Goal: Transaction & Acquisition: Book appointment/travel/reservation

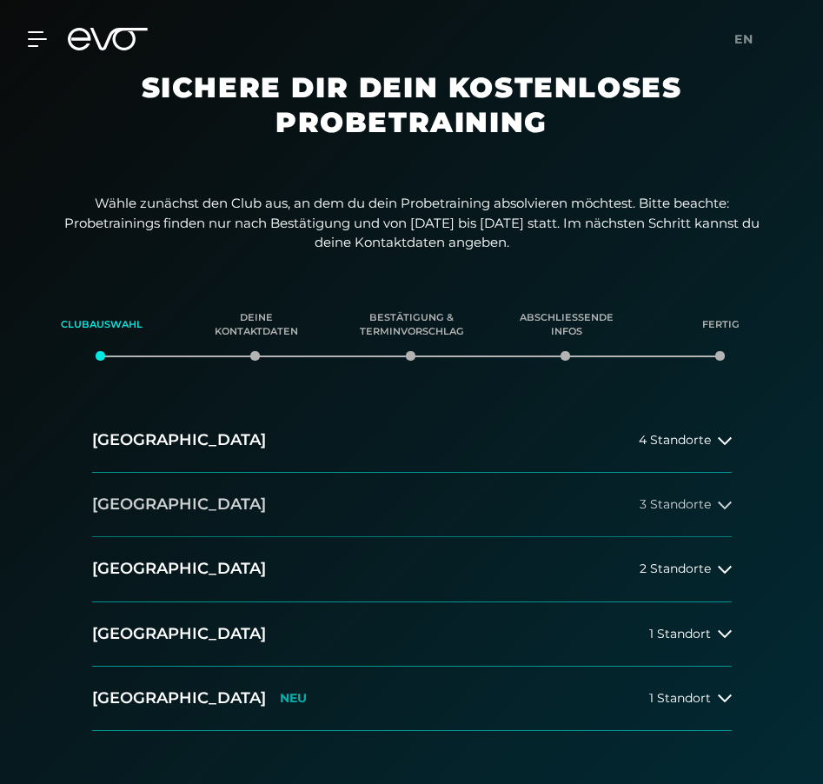
scroll to position [17, 0]
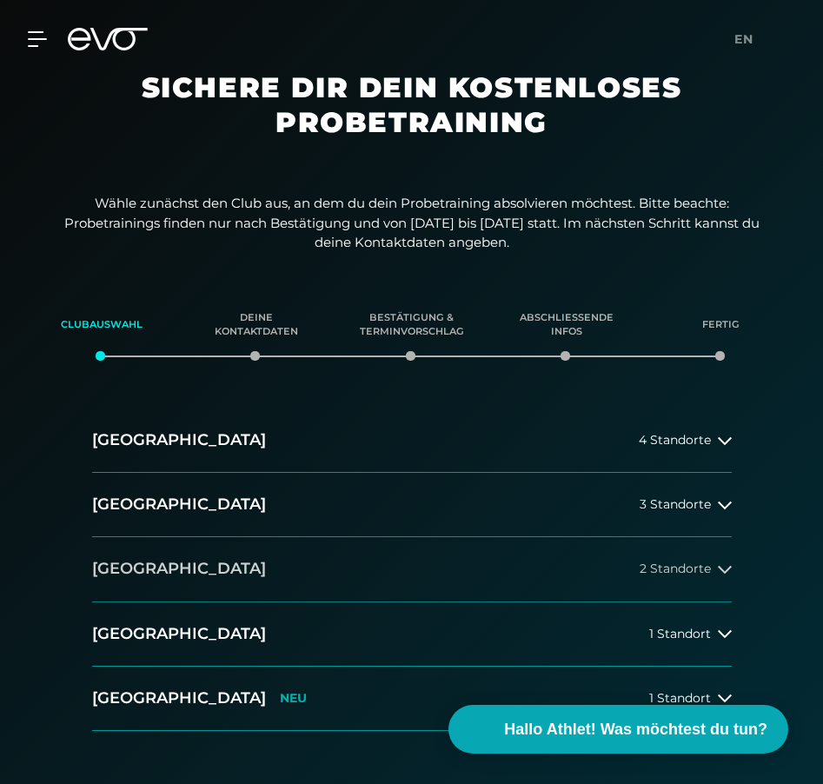
click at [537, 583] on button "[GEOGRAPHIC_DATA] 2 Standorte" at bounding box center [412, 569] width 640 height 64
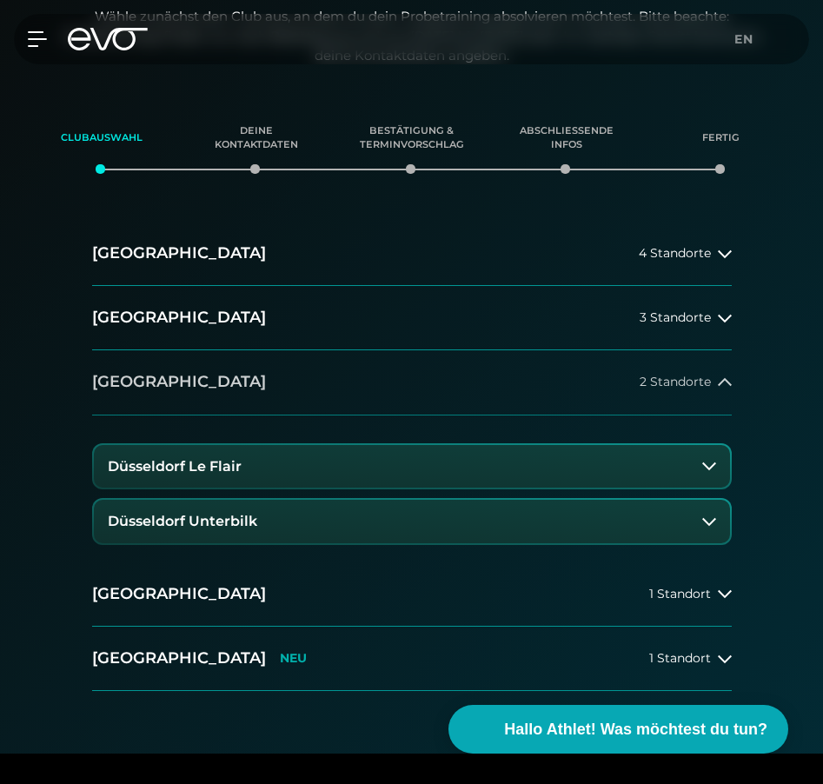
scroll to position [222, 0]
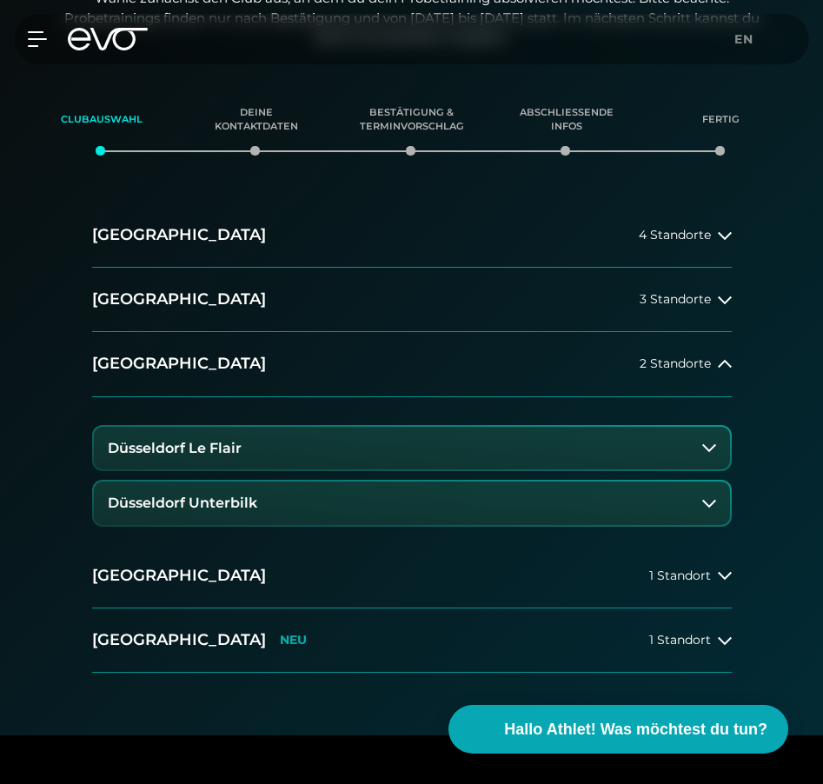
click at [580, 459] on button "Düsseldorf Le Flair" at bounding box center [412, 448] width 637 height 43
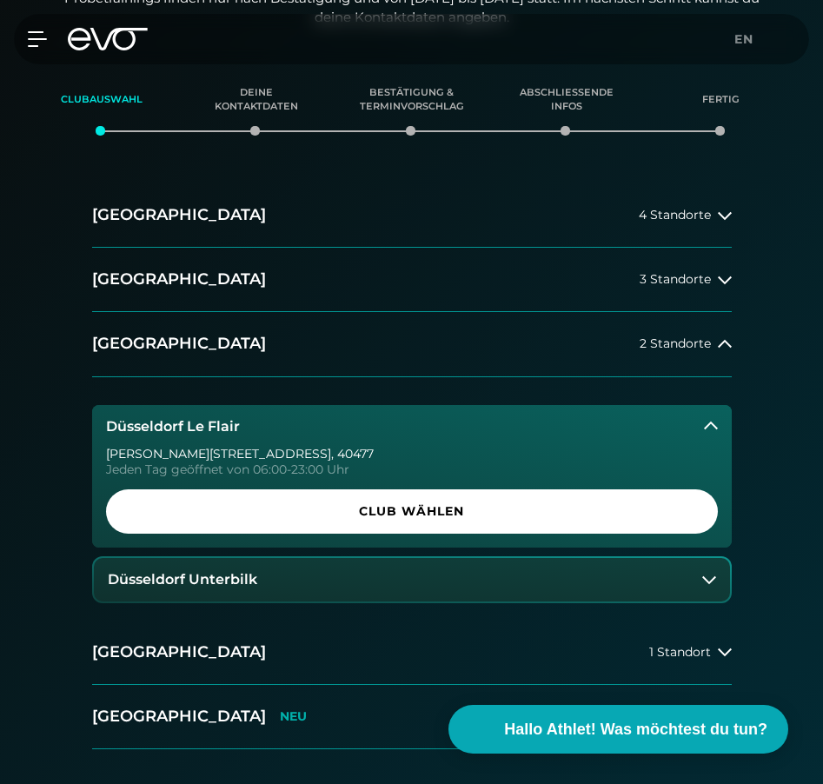
scroll to position [247, 0]
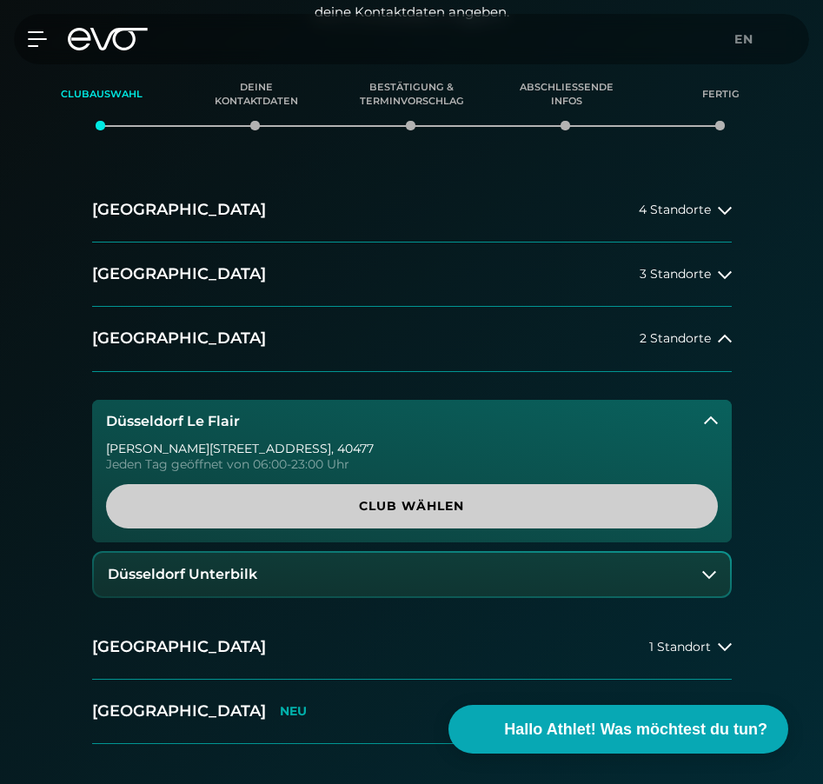
click at [556, 490] on span "Club wählen" at bounding box center [412, 506] width 612 height 44
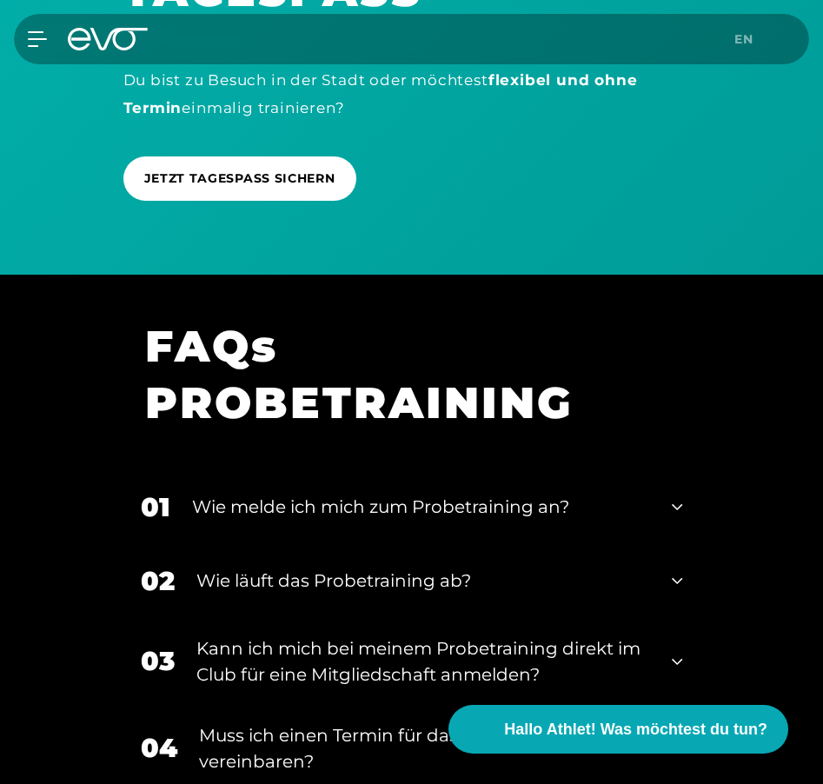
scroll to position [1643, 0]
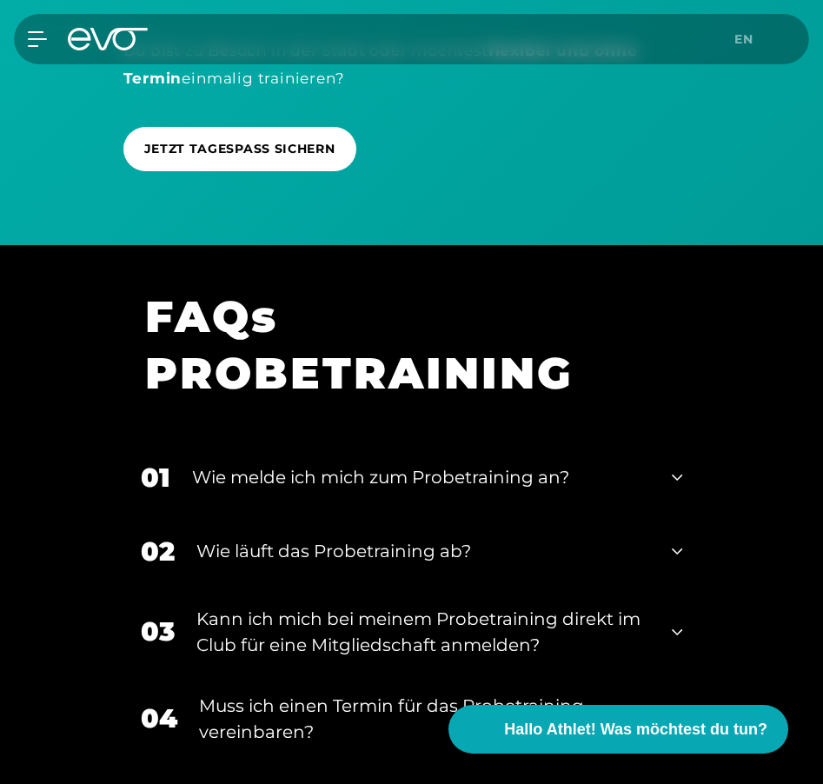
click at [566, 475] on div "Wie melde ich mich zum Probetraining an?" at bounding box center [421, 477] width 459 height 26
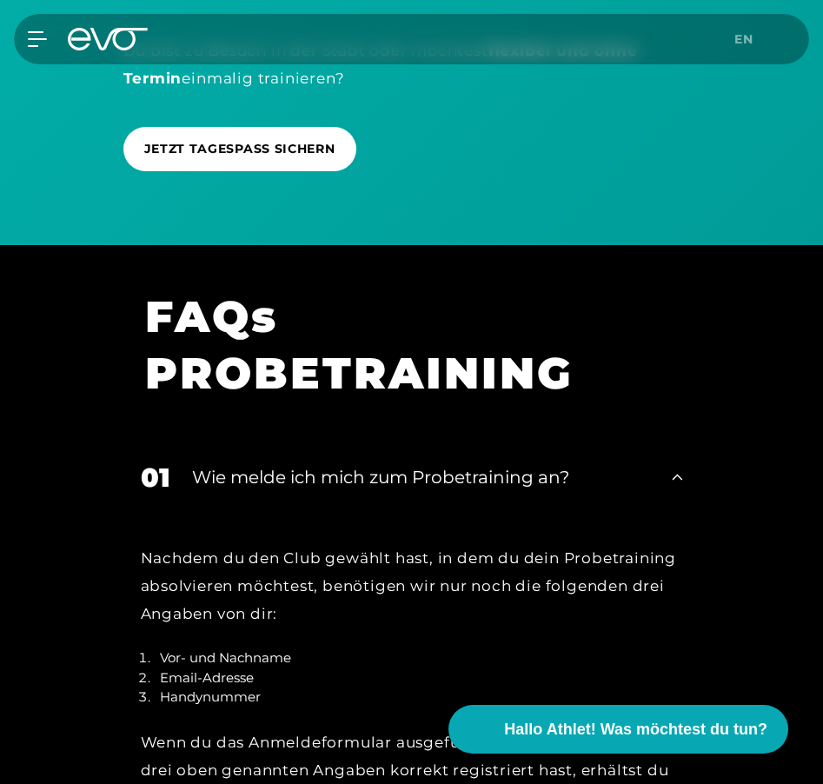
click at [566, 475] on div "Wie melde ich mich zum Probetraining an?" at bounding box center [421, 477] width 459 height 26
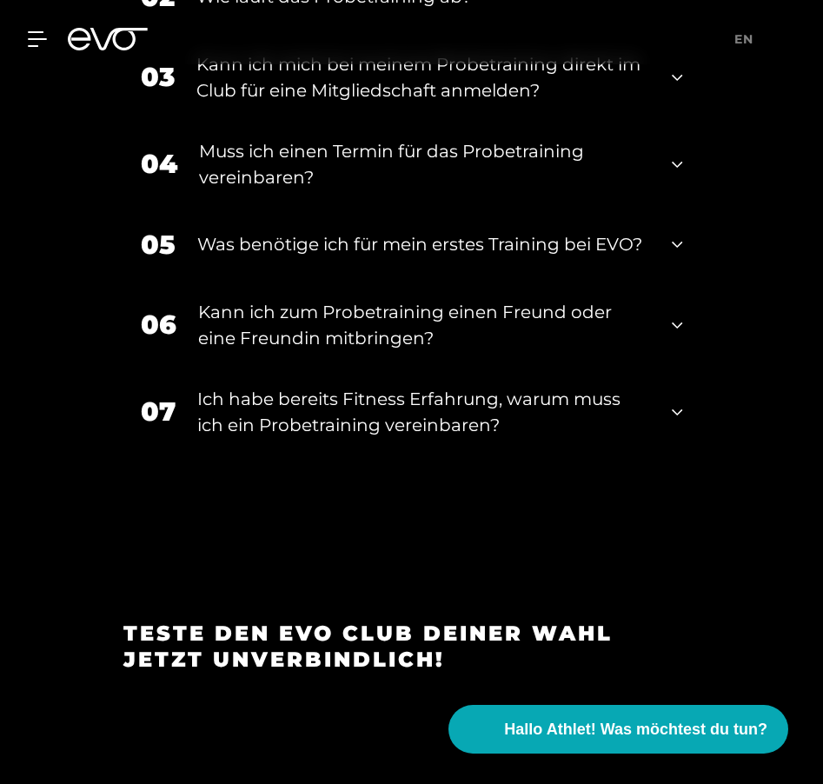
scroll to position [2202, 0]
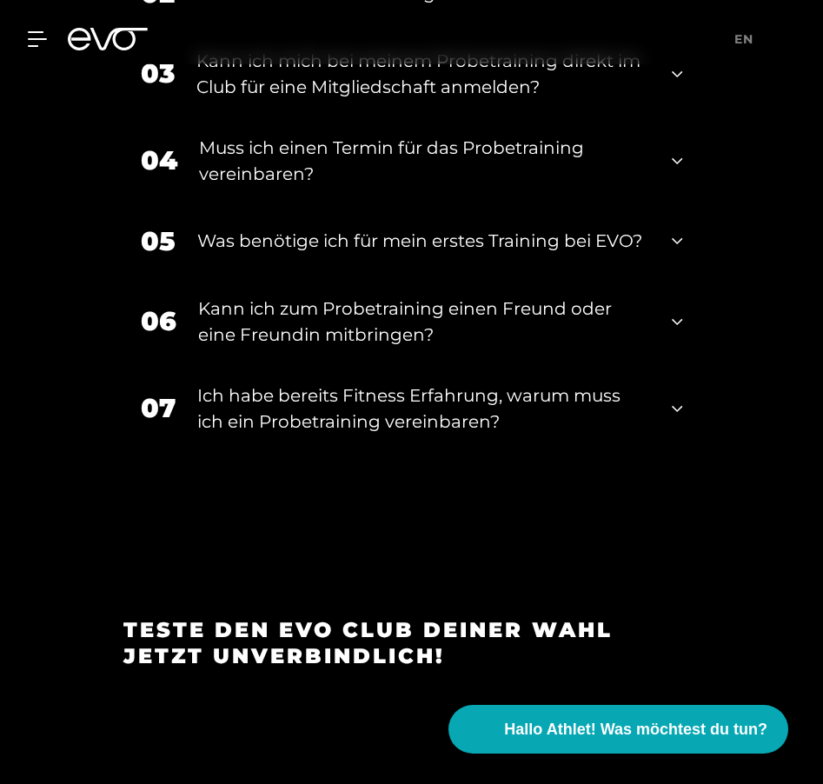
click at [560, 397] on div "Ich habe bereits Fitness Erfahrung, warum muss ich ein Probetraining vereinbare…" at bounding box center [424, 409] width 454 height 52
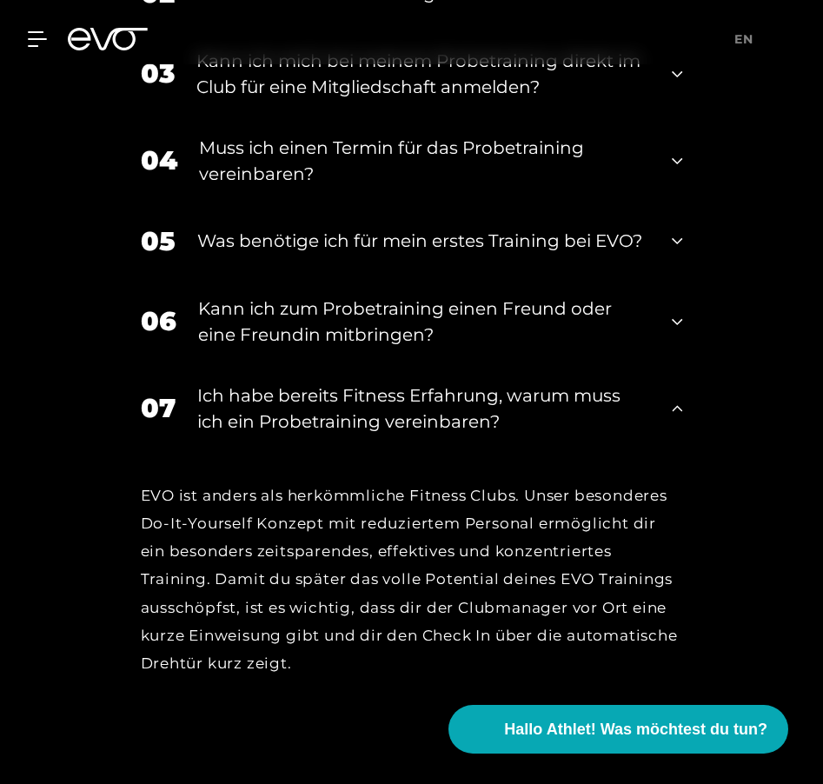
click at [560, 397] on div "Ich habe bereits Fitness Erfahrung, warum muss ich ein Probetraining vereinbare…" at bounding box center [424, 409] width 454 height 52
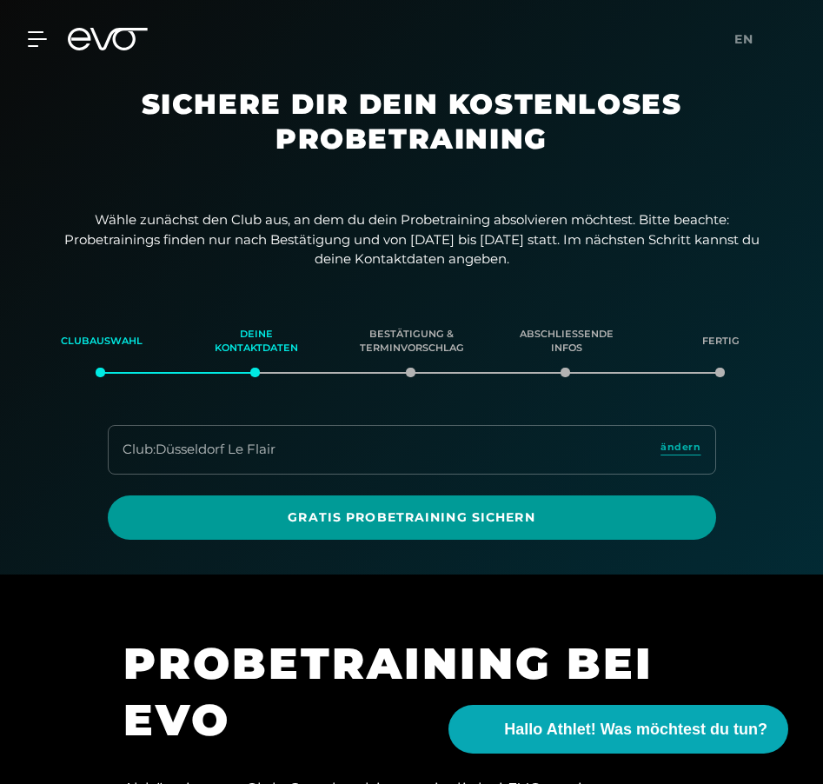
scroll to position [0, 0]
click at [471, 518] on span "Gratis Probetraining sichern" at bounding box center [412, 518] width 567 height 18
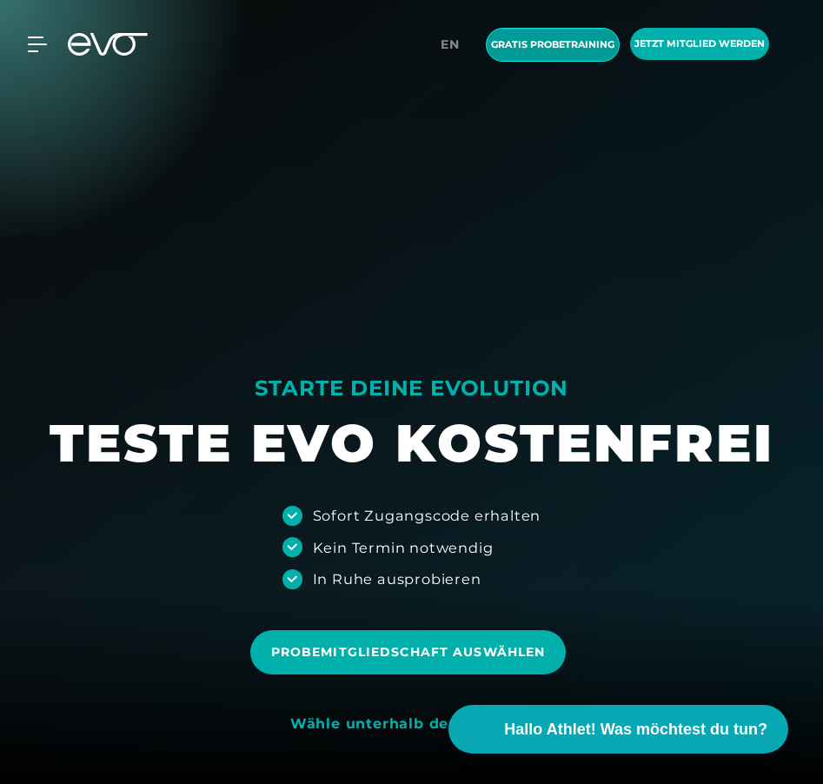
click at [570, 39] on span "Gratis Probetraining" at bounding box center [552, 44] width 123 height 15
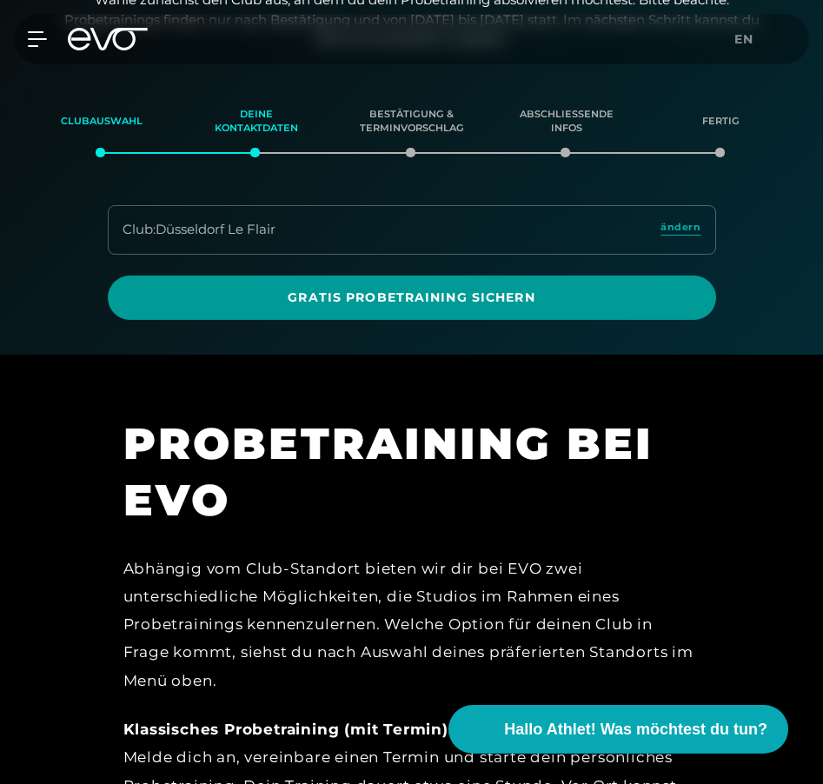
scroll to position [221, 0]
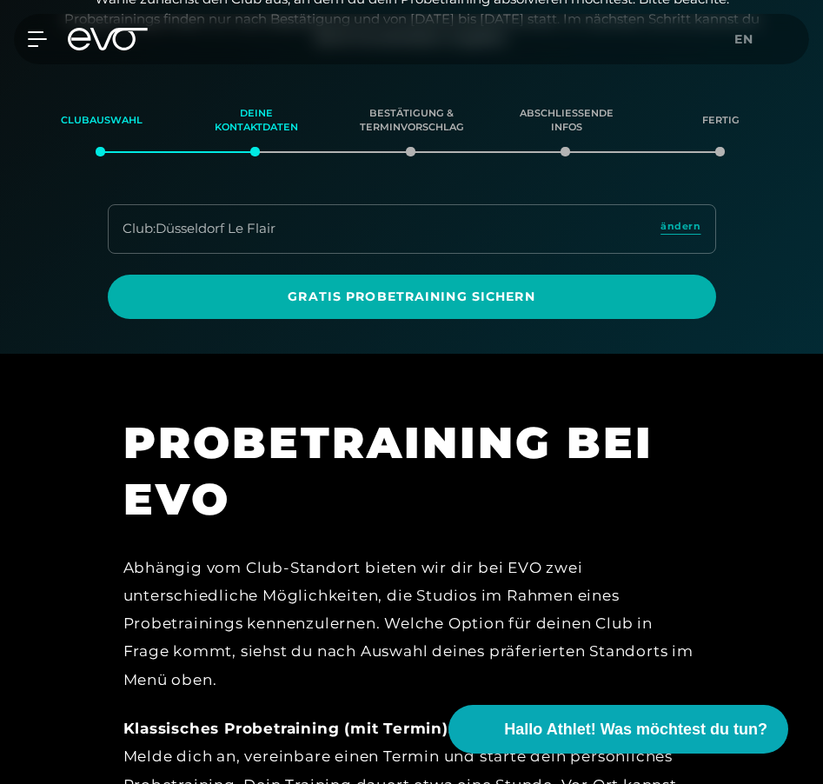
click at [408, 144] on div "Bestätigung & Terminvorschlag" at bounding box center [411, 120] width 111 height 47
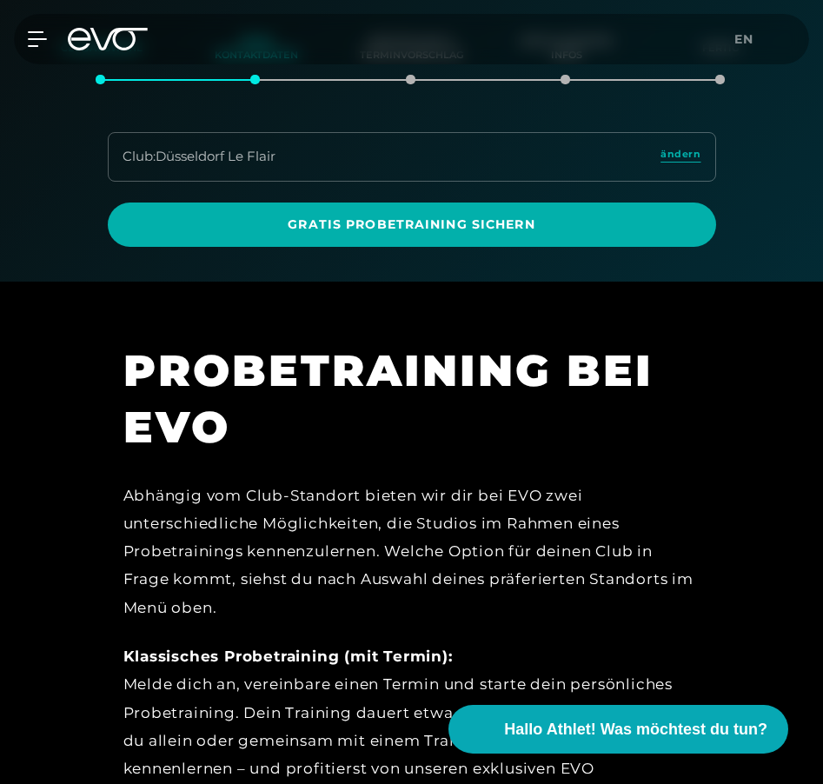
scroll to position [305, 0]
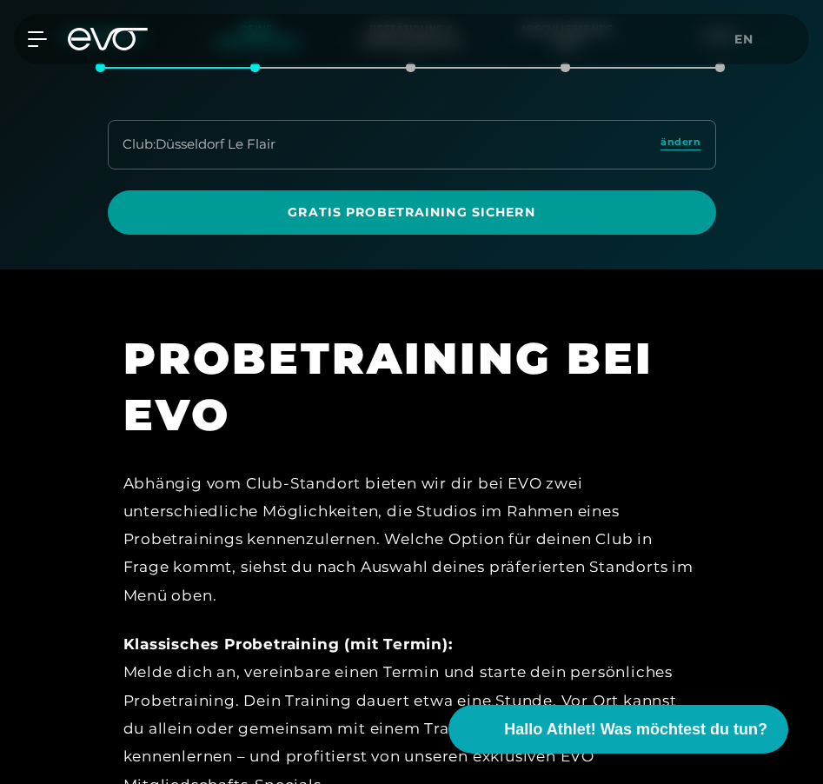
click at [481, 210] on span "Gratis Probetraining sichern" at bounding box center [412, 212] width 567 height 18
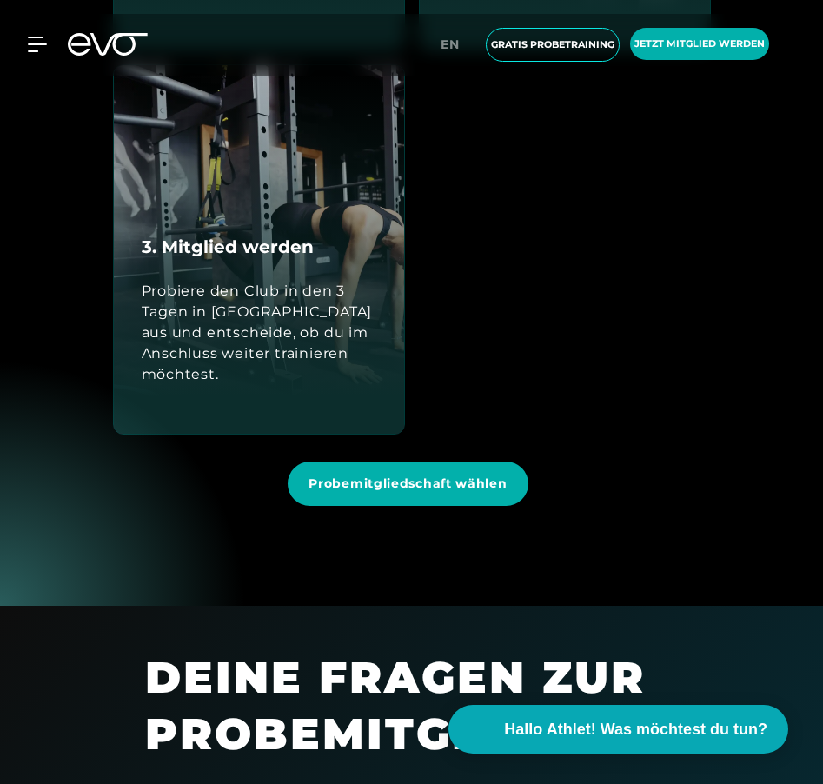
scroll to position [2096, 0]
